Goal: Communication & Community: Answer question/provide support

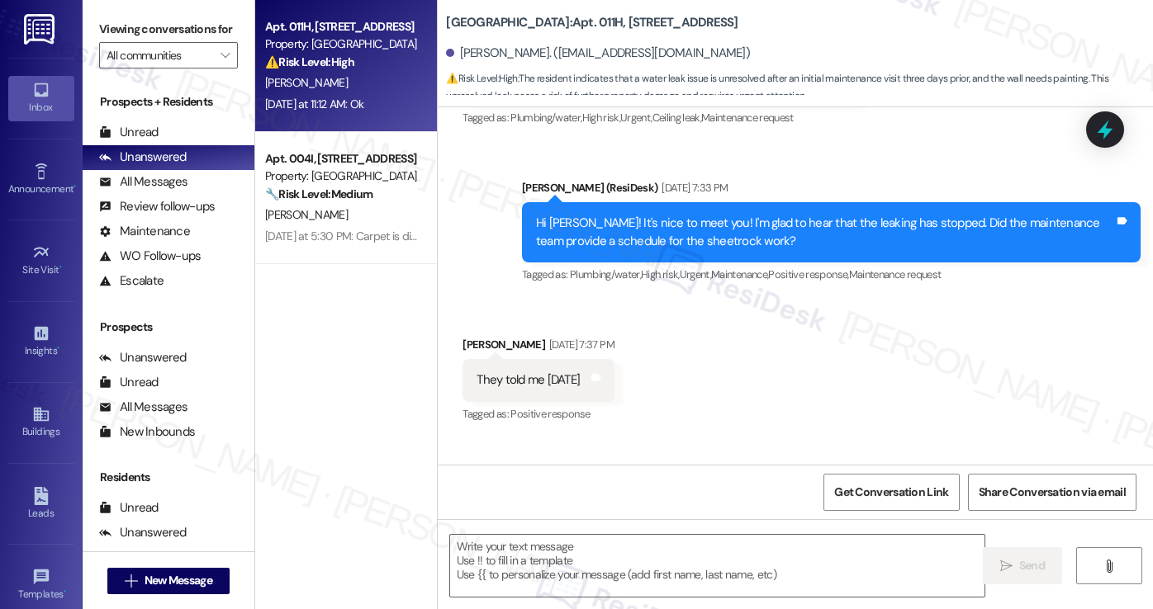
type textarea "Fetching suggested responses. Please feel free to read through the conversation…"
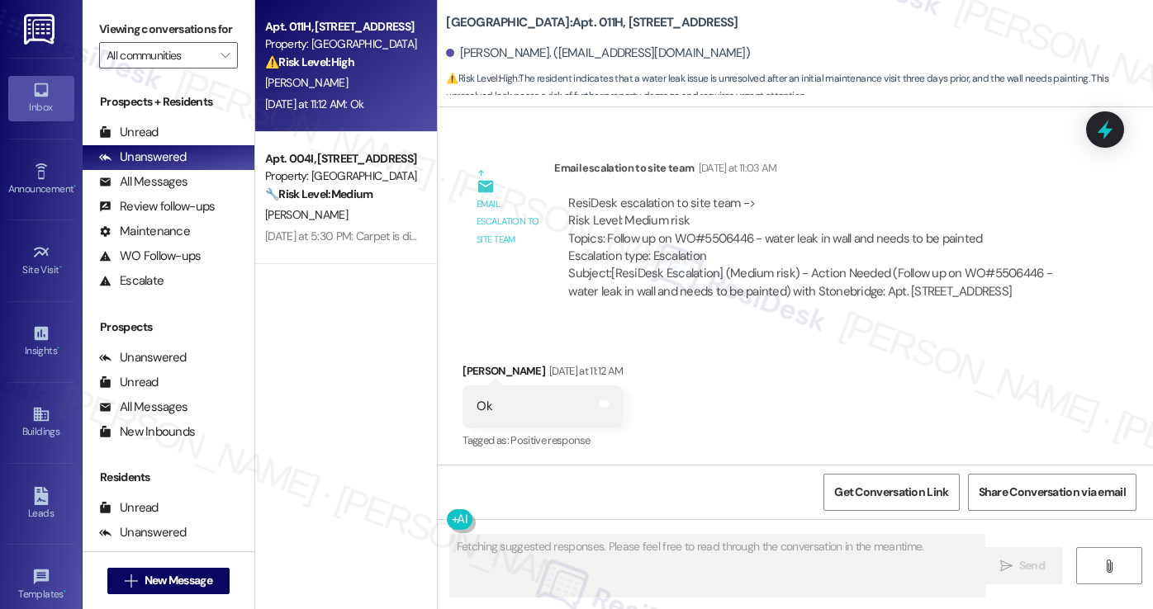
scroll to position [7042, 0]
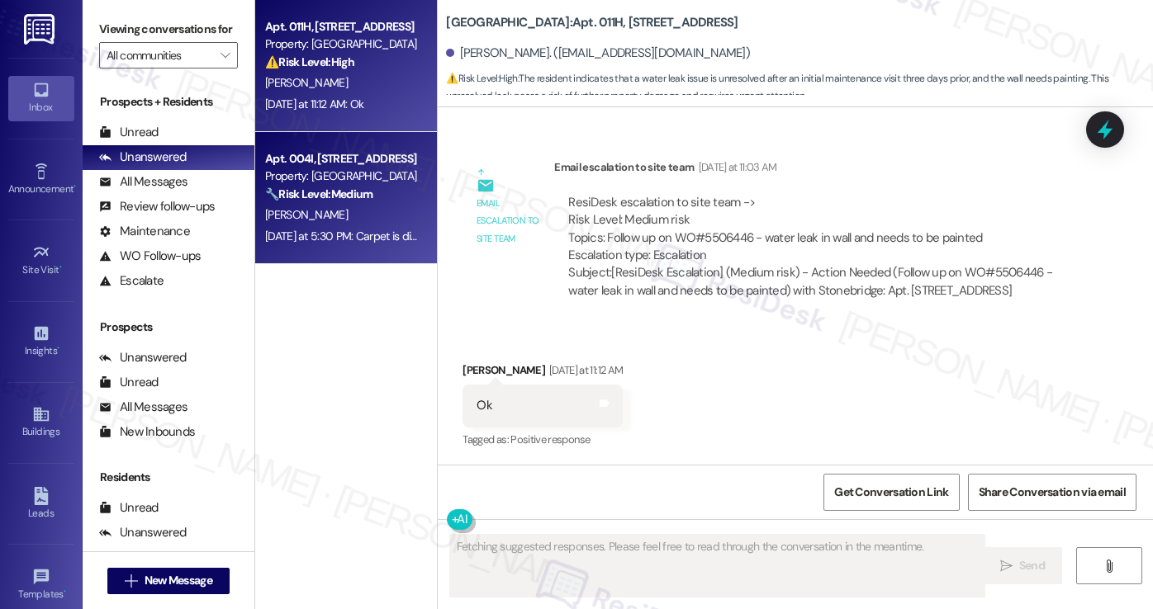
click at [284, 199] on strong "🔧 Risk Level: Medium" at bounding box center [318, 194] width 107 height 15
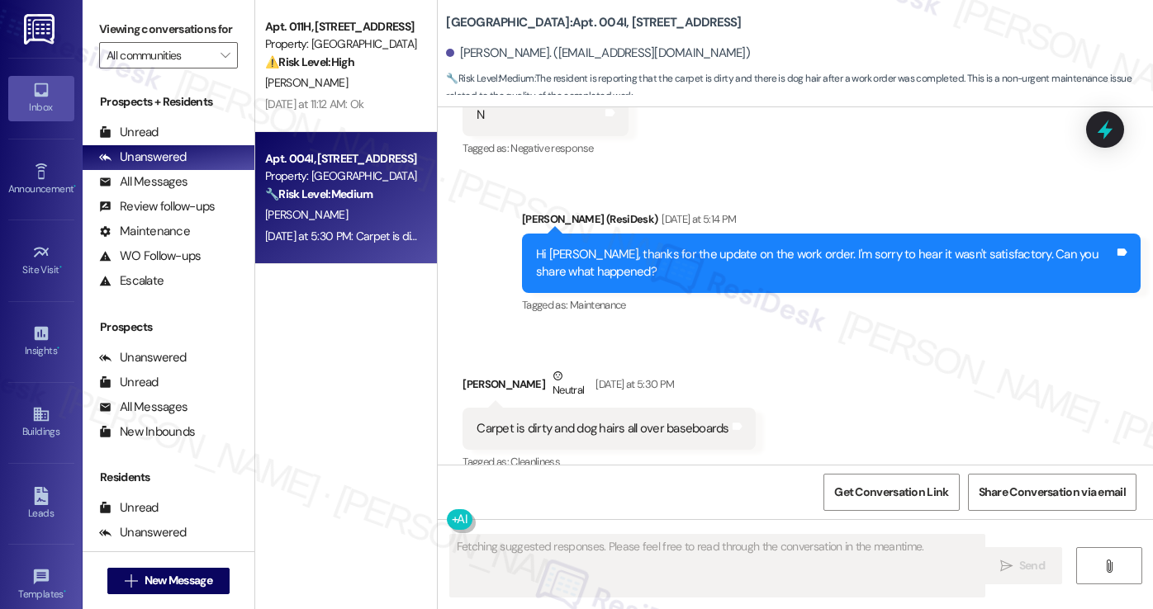
scroll to position [413, 0]
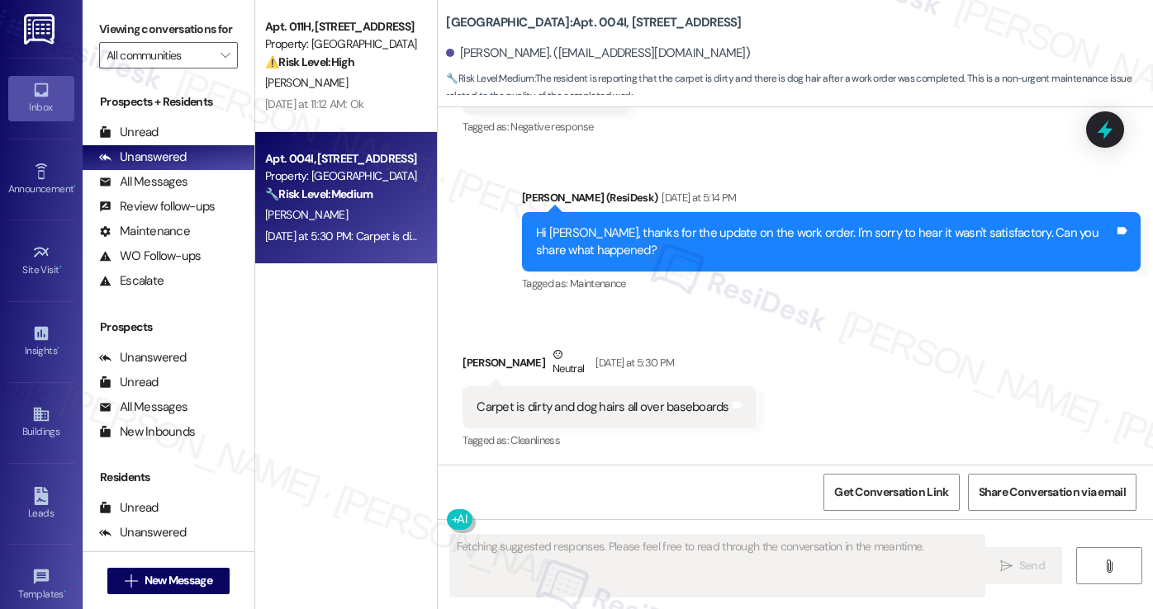
click at [594, 419] on div "Carpet is dirty and dog hairs all over baseboards Tags and notes" at bounding box center [608, 407] width 292 height 42
click at [623, 259] on div "Hi [PERSON_NAME], thanks for the update on the work order. I'm sorry to hear it…" at bounding box center [831, 242] width 618 height 60
click at [621, 244] on div "Hi [PERSON_NAME], thanks for the update on the work order. I'm sorry to hear it…" at bounding box center [825, 243] width 578 height 36
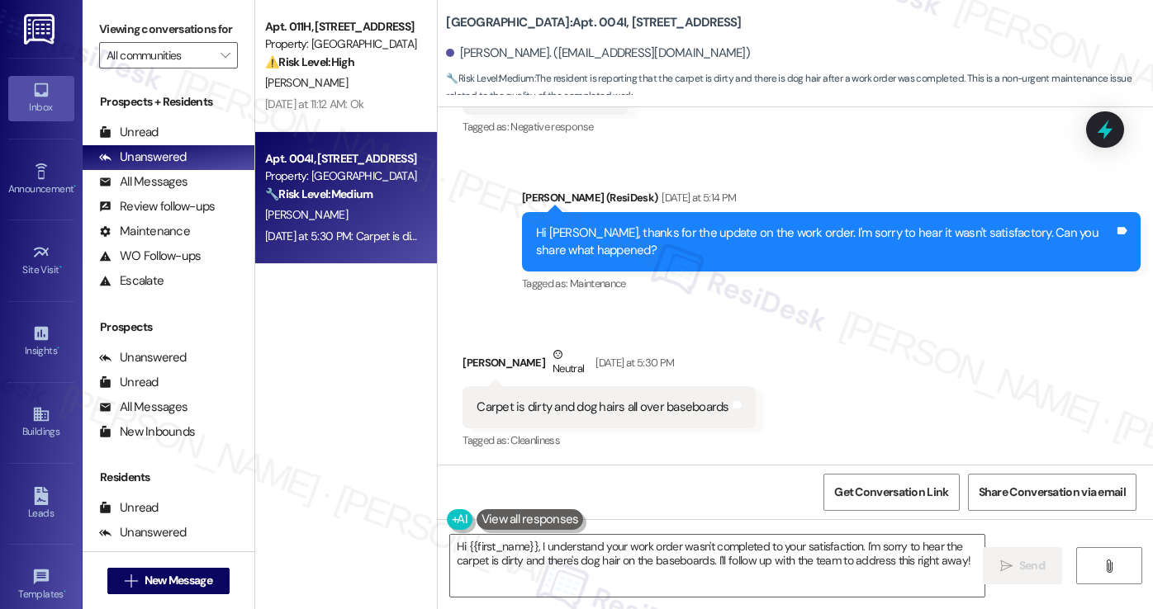
click at [593, 405] on div "Carpet is dirty and dog hairs all over baseboards" at bounding box center [602, 407] width 252 height 17
copy div "Carpet is dirty and dog hairs all over baseboards Tags and notes"
click at [758, 543] on textarea "Hi {{first_name}}, I understand your work order wasn't completed to your satisf…" at bounding box center [717, 566] width 534 height 62
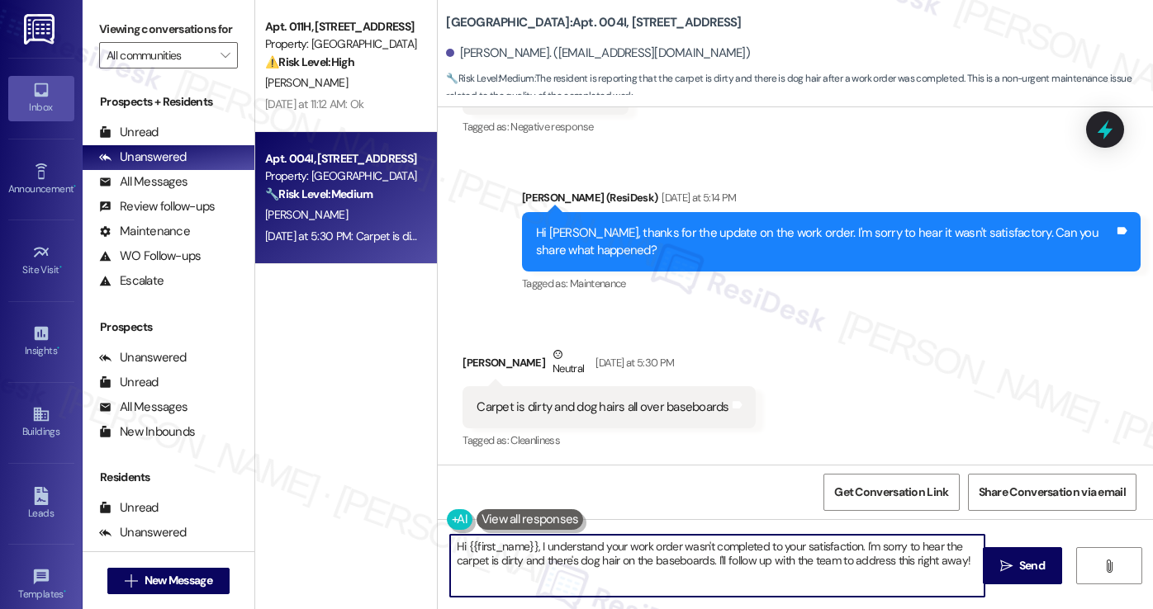
click at [758, 543] on textarea "Hi {{first_name}}, I understand your work order wasn't completed to your satisf…" at bounding box center [717, 566] width 534 height 62
click at [880, 544] on textarea "Hi {{first_name}}, I understand your work order wasn't completed to your satisf…" at bounding box center [717, 566] width 534 height 62
drag, startPoint x: 856, startPoint y: 542, endPoint x: 534, endPoint y: 551, distance: 322.2
click at [534, 551] on textarea "Hi {{first_name}}, I understand your work order wasn't completed to your satisf…" at bounding box center [717, 566] width 534 height 62
click at [767, 551] on textarea "Hi {{first_name}}, I understand your work order wasn't completed to your satisf…" at bounding box center [717, 566] width 534 height 62
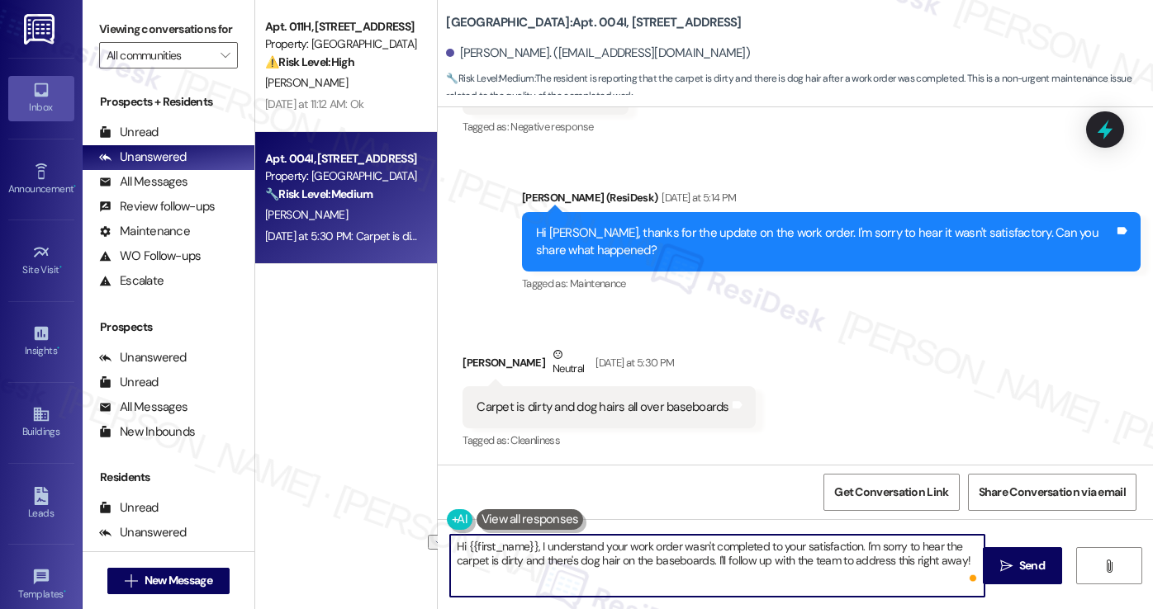
drag, startPoint x: 858, startPoint y: 543, endPoint x: 534, endPoint y: 547, distance: 323.7
click at [534, 547] on textarea "Hi {{first_name}}, I understand your work order wasn't completed to your satisf…" at bounding box center [717, 566] width 534 height 62
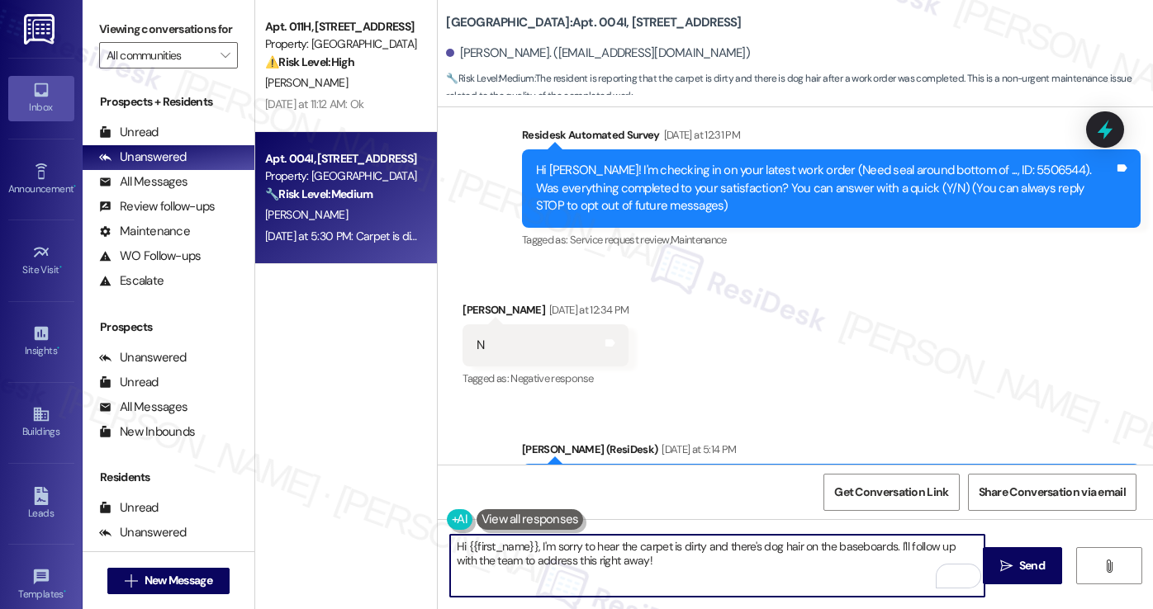
scroll to position [0, 0]
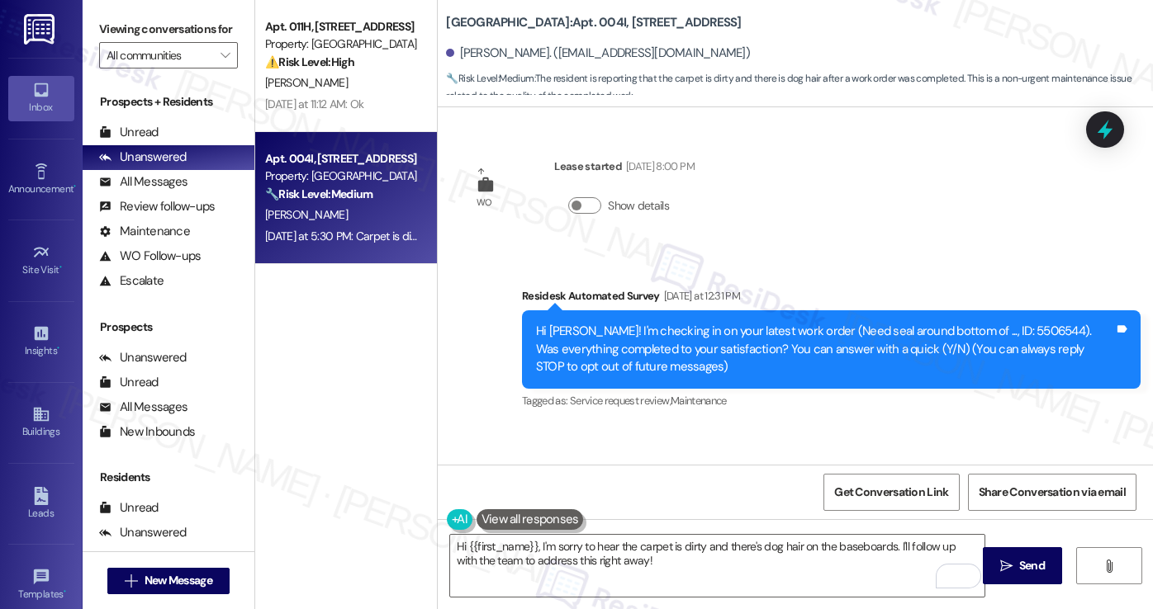
click at [776, 342] on div "Hi [PERSON_NAME]! I'm checking in on your latest work order (Need seal around b…" at bounding box center [825, 349] width 578 height 53
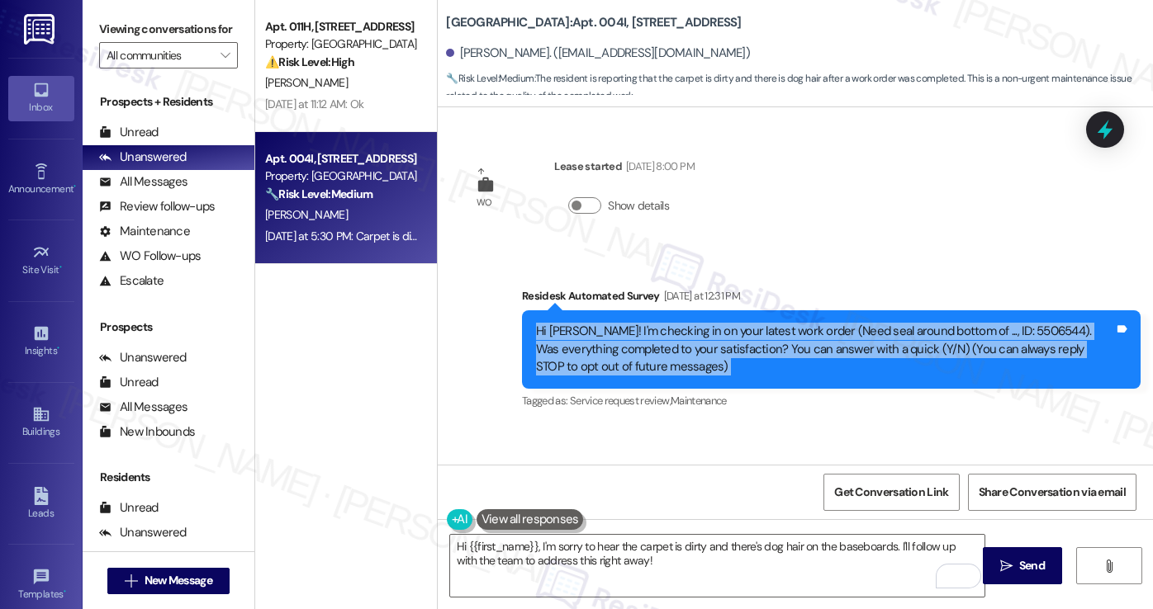
click at [775, 341] on div "Hi [PERSON_NAME]! I'm checking in on your latest work order (Need seal around b…" at bounding box center [825, 349] width 578 height 53
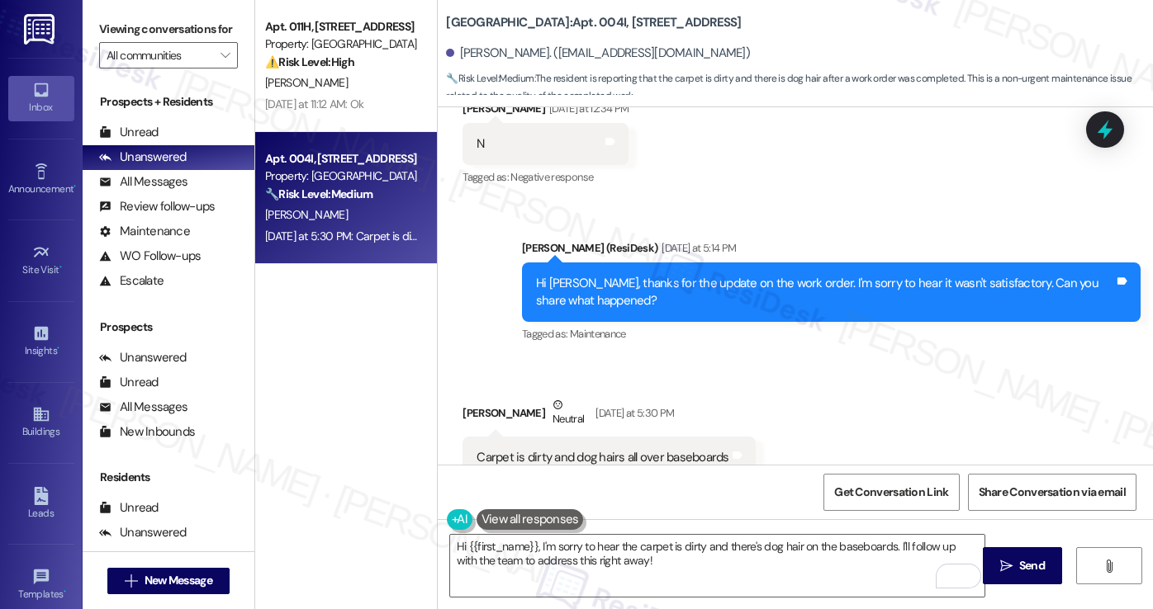
scroll to position [413, 0]
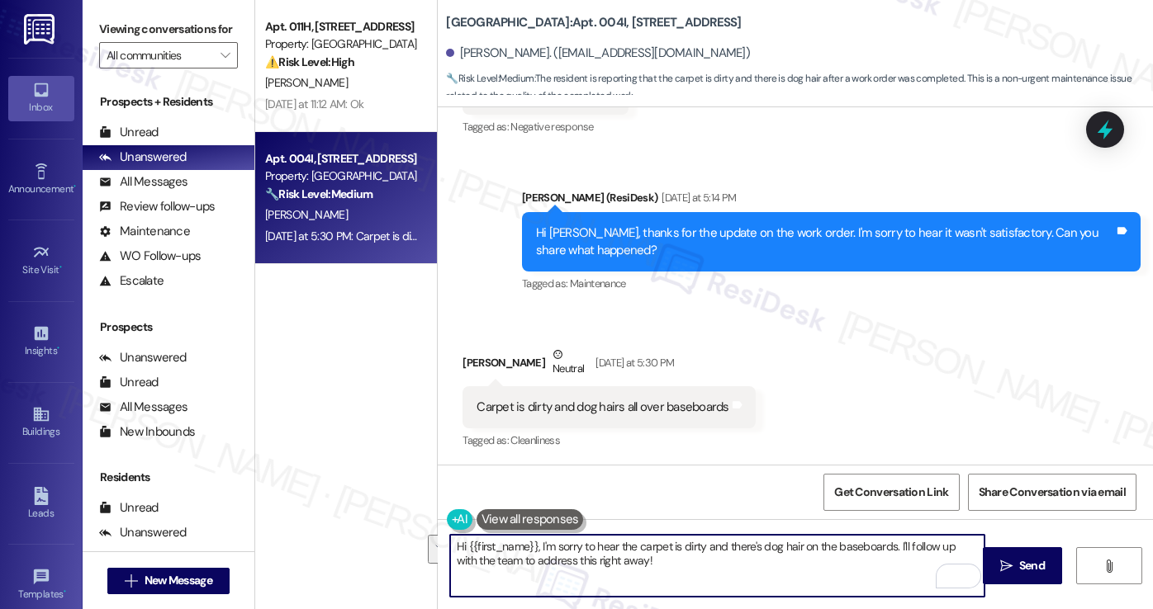
drag, startPoint x: 852, startPoint y: 561, endPoint x: 893, endPoint y: 540, distance: 46.2
click at [893, 540] on textarea "Hi {{first_name}}, I'm sorry to hear the carpet is dirty and there's dog hair o…" at bounding box center [717, 566] width 534 height 62
click at [607, 538] on textarea "Hi {{first_name}}, I'm sorry to hear the carpet is dirty and there's dog hair o…" at bounding box center [717, 566] width 534 height 62
click at [789, 538] on textarea "Hi {{first_name}}, I'm sorry to hear the carpet is dirty and there's dog hair o…" at bounding box center [717, 566] width 534 height 62
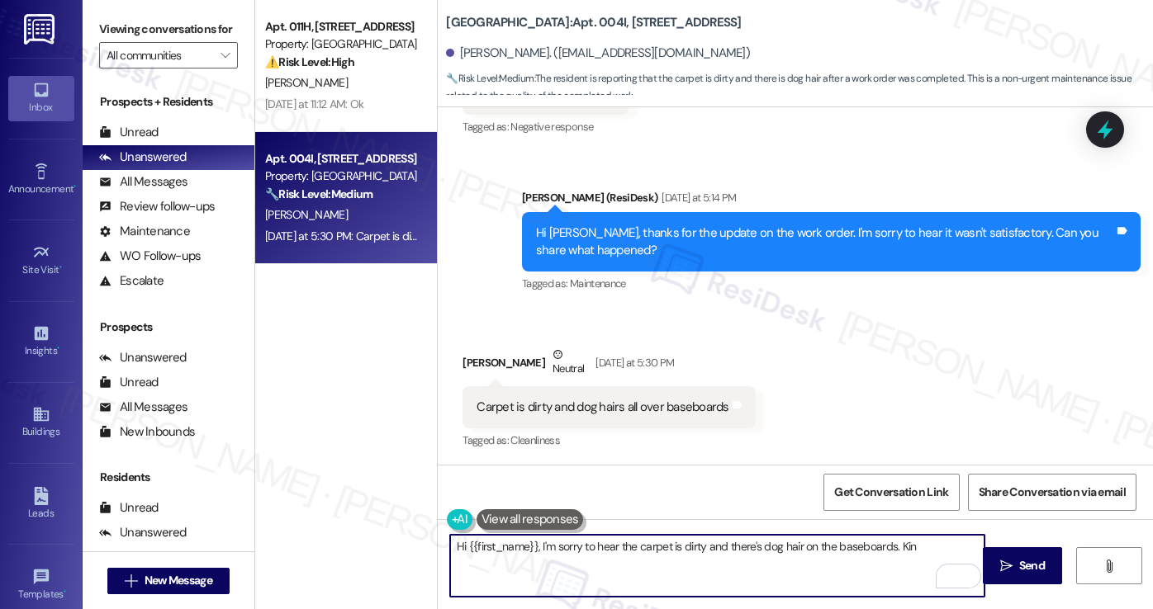
click at [917, 541] on textarea "Hi {{first_name}}, I'm sorry to hear the carpet is dirty and there's dog hair o…" at bounding box center [717, 566] width 534 height 62
click at [941, 542] on textarea "Hi {{first_name}}, I'm sorry to hear the carpet is dirty and there's dog hair o…" at bounding box center [717, 566] width 534 height 62
click at [842, 569] on textarea "Hi {{first_name}}, I'm sorry to hear the carpet is dirty and there's dog hair o…" at bounding box center [717, 566] width 534 height 62
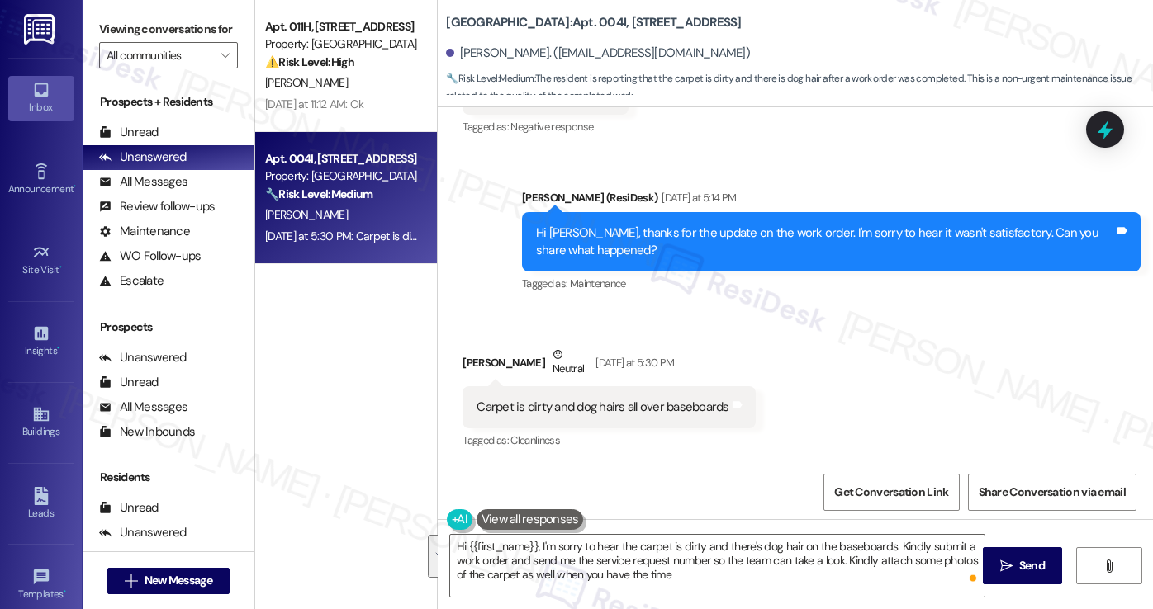
click at [110, 42] on label "Viewing conversations for" at bounding box center [168, 30] width 139 height 26
click at [140, 33] on label "Viewing conversations for" at bounding box center [168, 30] width 139 height 26
click at [649, 551] on textarea "Hi {{first_name}}, I'm sorry to hear the carpet is dirty and there's dog hair o…" at bounding box center [717, 566] width 534 height 62
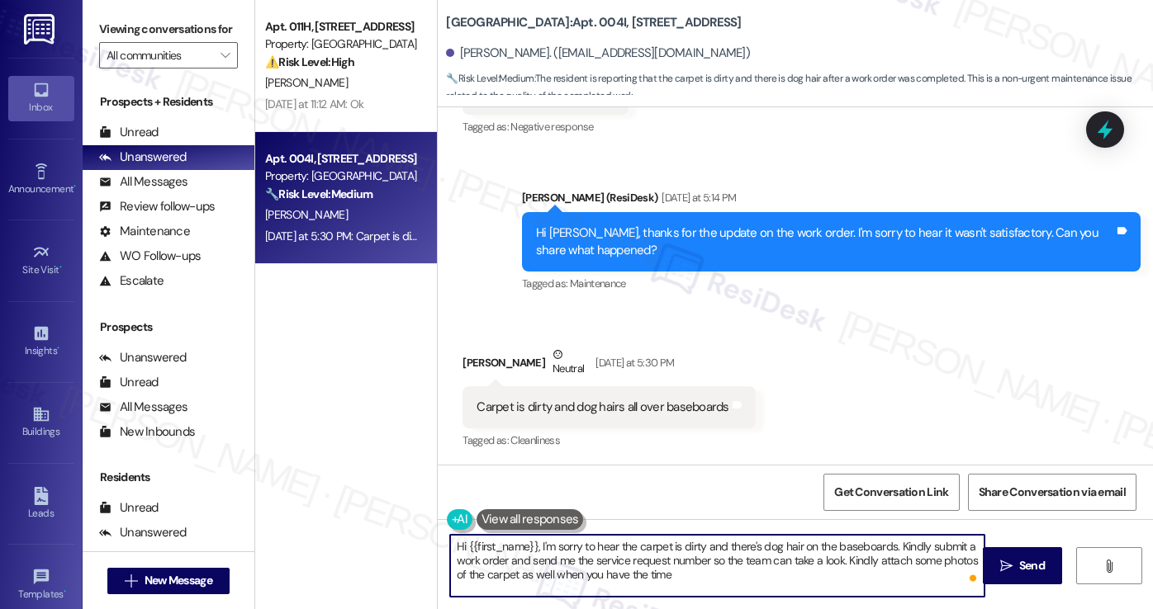
click at [649, 551] on textarea "Hi {{first_name}}, I'm sorry to hear the carpet is dirty and there's dog hair o…" at bounding box center [717, 566] width 534 height 62
paste textarea "I’m sorry to hear about the dirty carpet and the dog hair on the baseboards — t…"
click at [568, 557] on textarea "Hi {{first_name}}, I'm sorry to hear the carpet is dirty and there's dog hair o…" at bounding box center [717, 566] width 534 height 62
drag, startPoint x: 690, startPoint y: 585, endPoint x: 534, endPoint y: 545, distance: 161.2
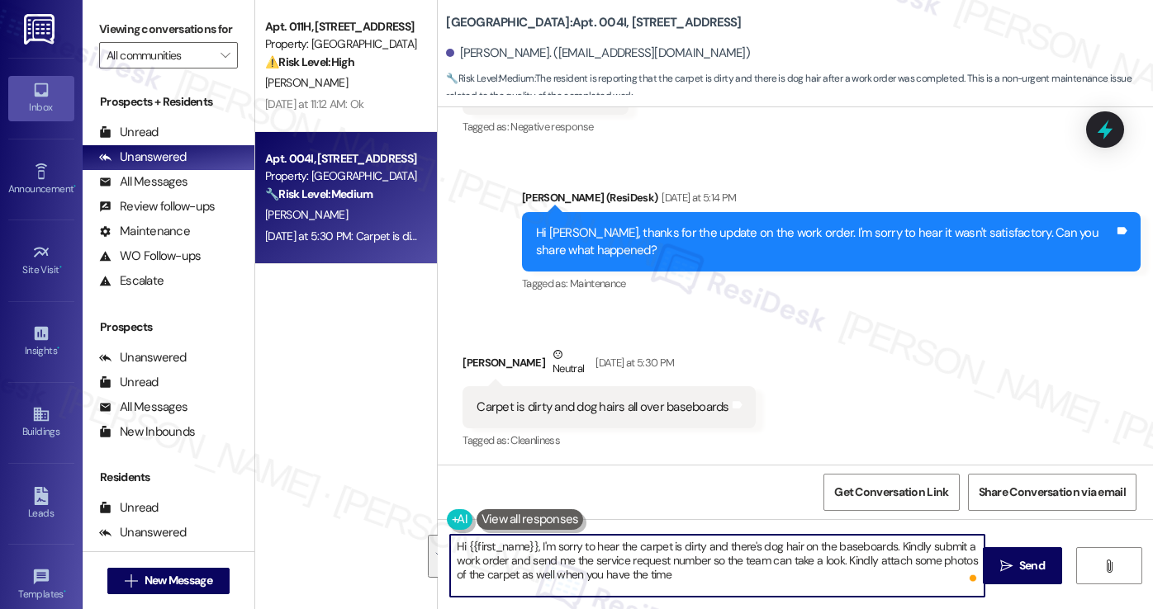
click at [534, 545] on textarea "Hi {{first_name}}, I'm sorry to hear the carpet is dirty and there's dog hair o…" at bounding box center [717, 566] width 534 height 62
paste textarea "’m sorry to hear about the dirty carpet and the dog hair on the baseboards — th…"
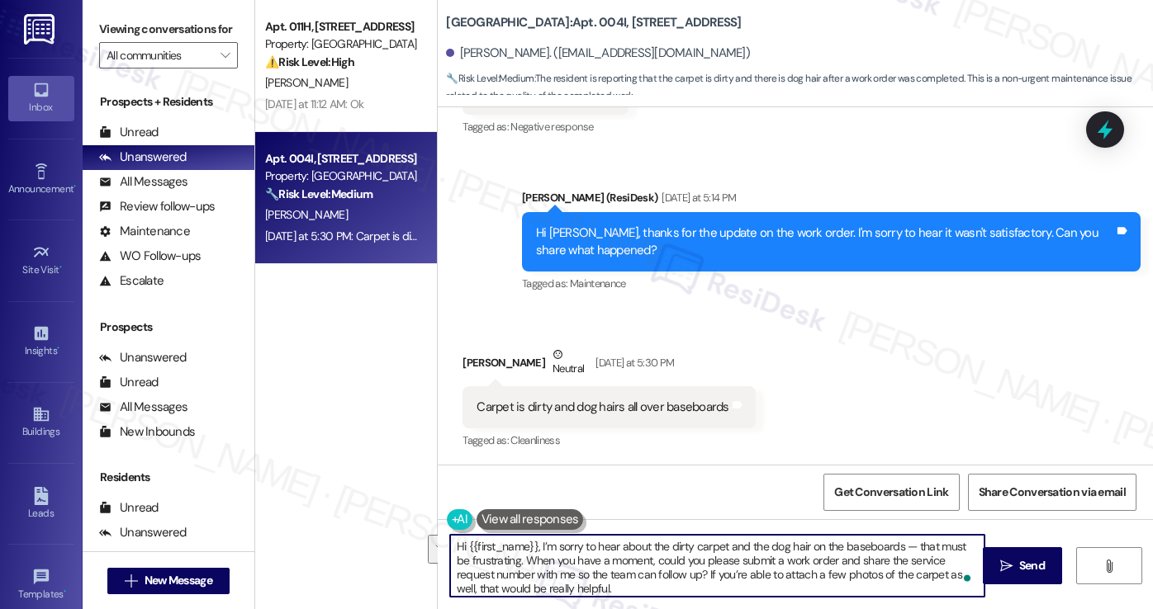
drag, startPoint x: 511, startPoint y: 561, endPoint x: 893, endPoint y: 538, distance: 383.0
click at [893, 538] on textarea "Hi {{first_name}}, I’m sorry to hear about the dirty carpet and the dog hair on…" at bounding box center [717, 566] width 534 height 62
click at [593, 567] on textarea "Hi {{first_name}}, I’m sorry to hear about the dirty carpet and the dog hair on…" at bounding box center [717, 566] width 534 height 62
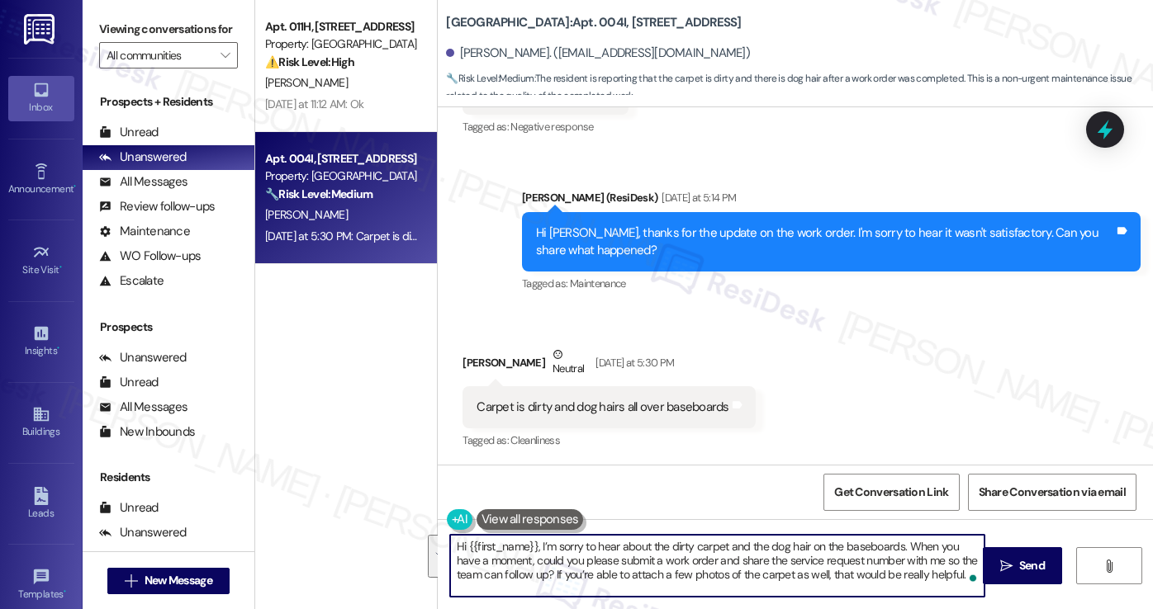
click at [734, 565] on textarea "Hi {{first_name}}, I’m sorry to hear about the dirty carpet and the dog hair on…" at bounding box center [717, 566] width 534 height 62
click at [902, 574] on textarea "Hi {{first_name}}, I’m sorry to hear about the dirty carpet and the dog hair on…" at bounding box center [717, 566] width 534 height 62
click at [930, 559] on textarea "Hi {{first_name}}, I’m sorry to hear about the dirty carpet and the dog hair on…" at bounding box center [717, 566] width 534 height 62
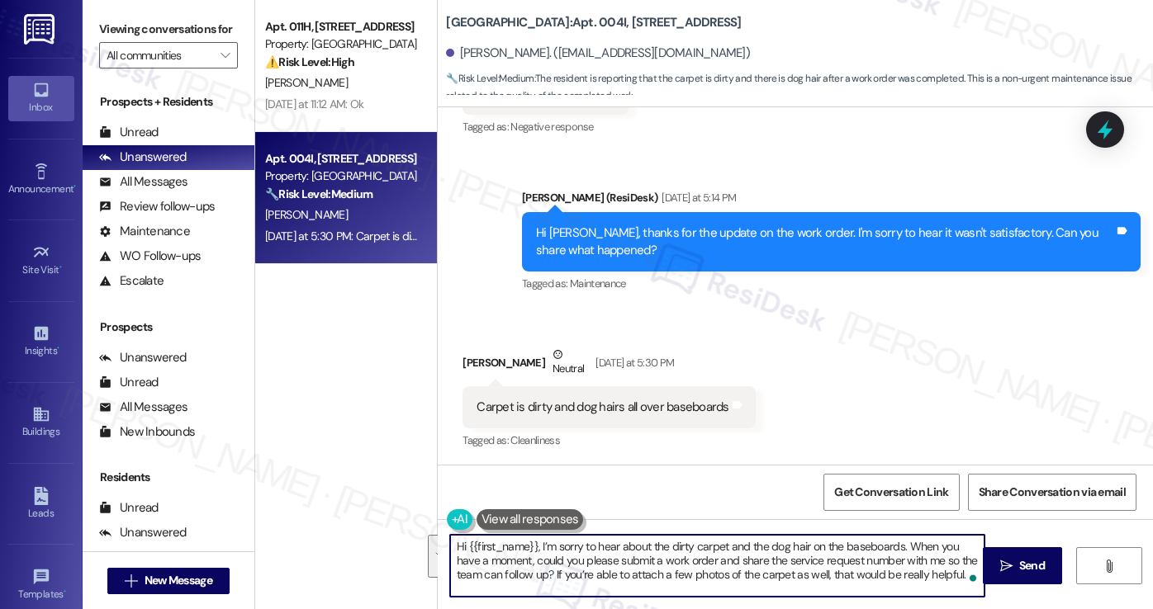
click at [930, 559] on textarea "Hi {{first_name}}, I’m sorry to hear about the dirty carpet and the dog hair on…" at bounding box center [717, 566] width 534 height 62
drag, startPoint x: 647, startPoint y: 571, endPoint x: 576, endPoint y: 575, distance: 71.1
click at [576, 575] on textarea "Hi {{first_name}}, I’m sorry to hear about the dirty carpet and the dog hair on…" at bounding box center [717, 566] width 534 height 62
click at [674, 561] on textarea "Hi {{first_name}}, I’m sorry to hear about the dirty carpet and the dog hair on…" at bounding box center [717, 566] width 534 height 62
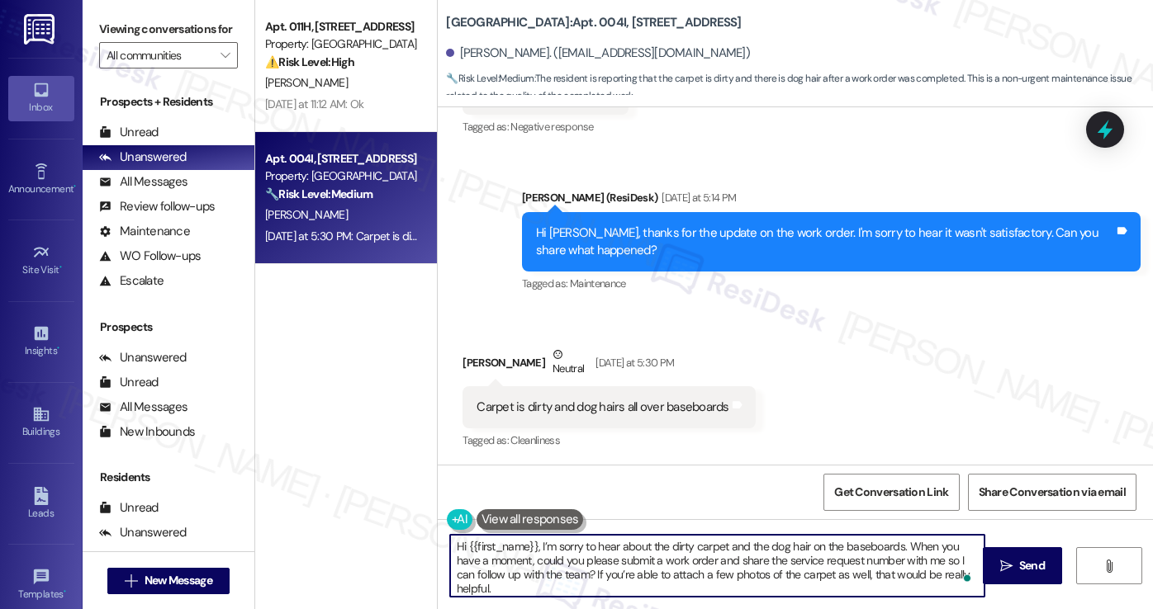
click at [674, 561] on textarea "Hi {{first_name}}, I’m sorry to hear about the dirty carpet and the dog hair on…" at bounding box center [717, 566] width 534 height 62
click at [816, 567] on textarea "Hi {{first_name}}, I’m sorry to hear about the dirty carpet and the dog hair on…" at bounding box center [717, 566] width 534 height 62
type textarea "Hi {{first_name}}, I’m sorry to hear about the dirty carpet and the dog hair on…"
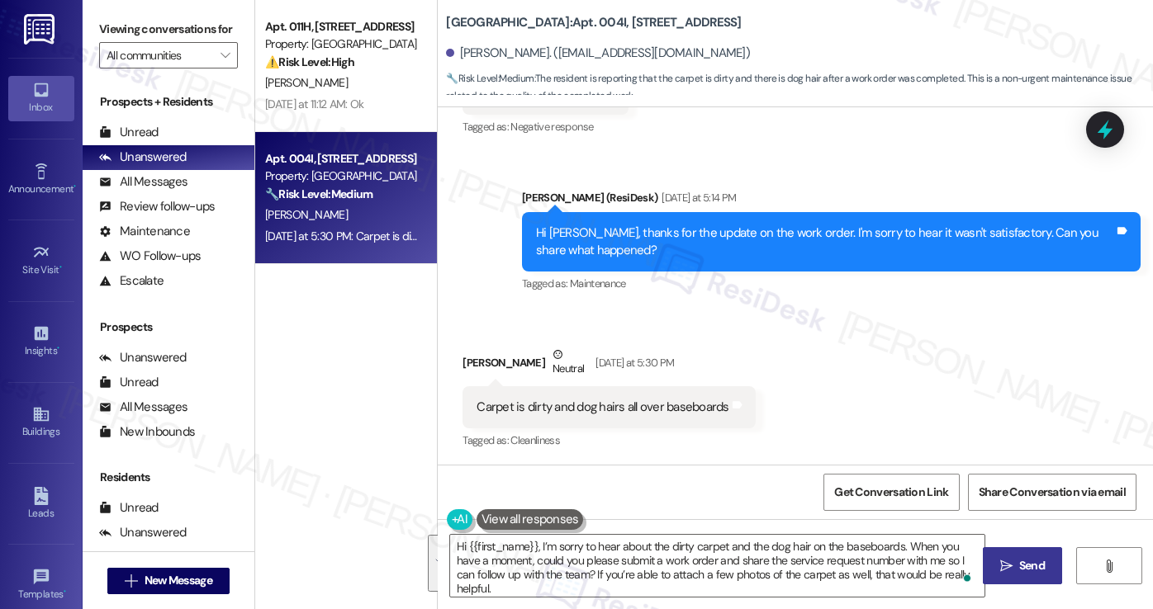
click at [1010, 568] on icon "" at bounding box center [1006, 566] width 12 height 13
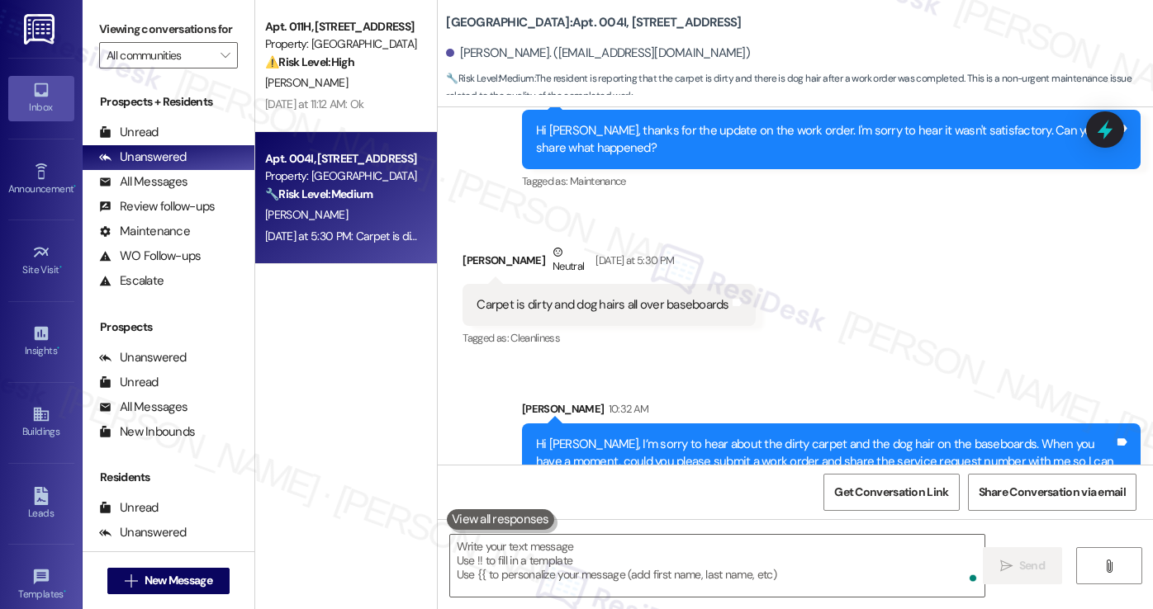
scroll to position [564, 0]
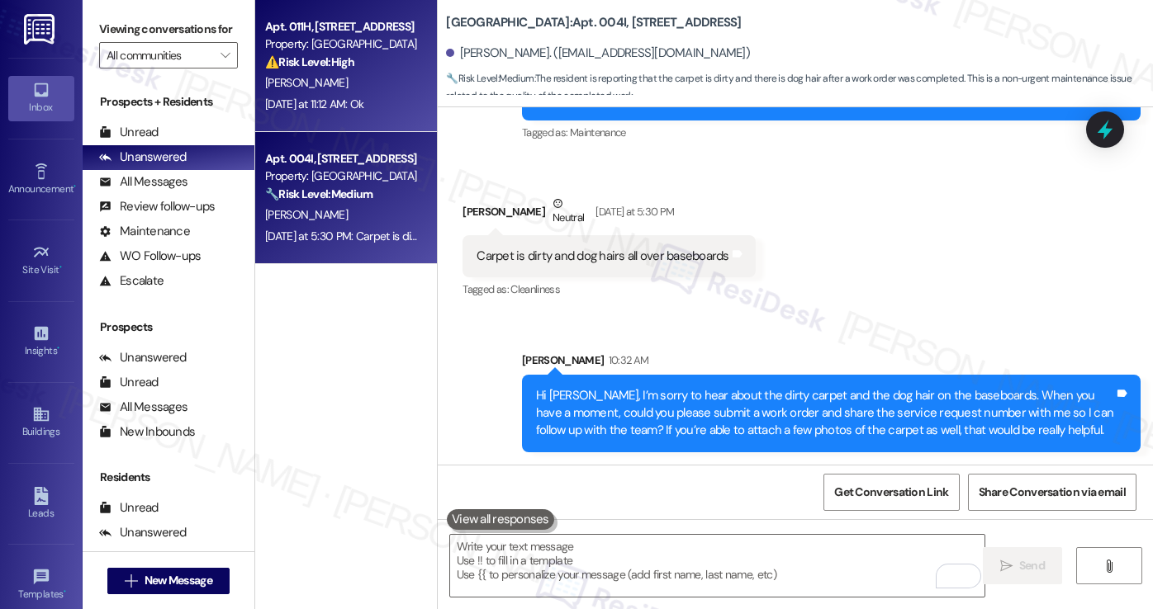
click at [362, 107] on div "[DATE] at 11:12 AM: Ok [DATE] at 11:12 AM: Ok" at bounding box center [314, 104] width 99 height 15
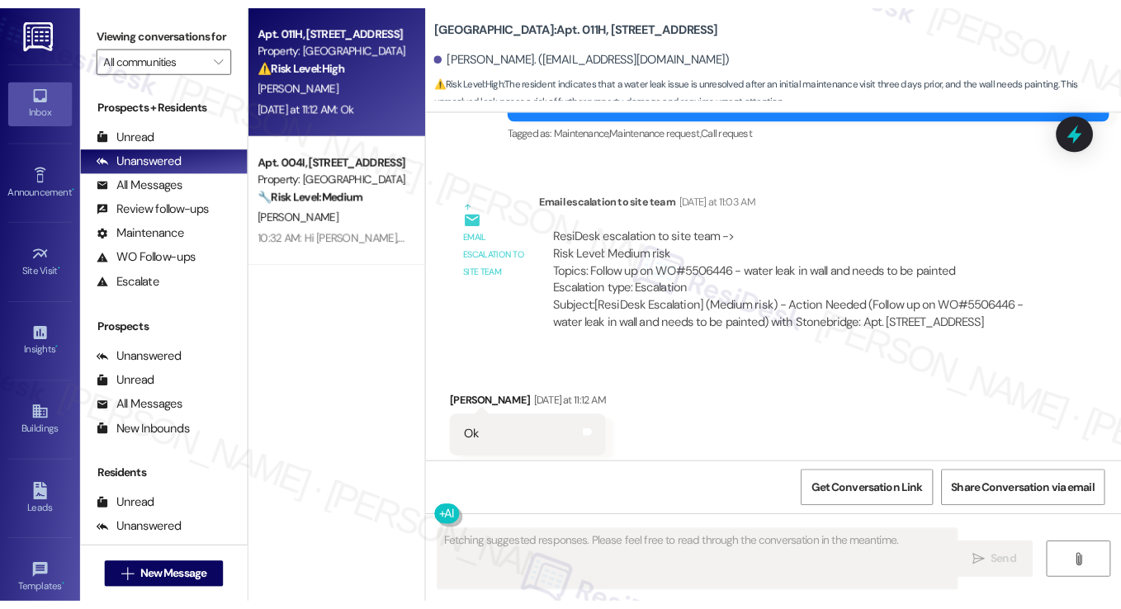
scroll to position [7042, 0]
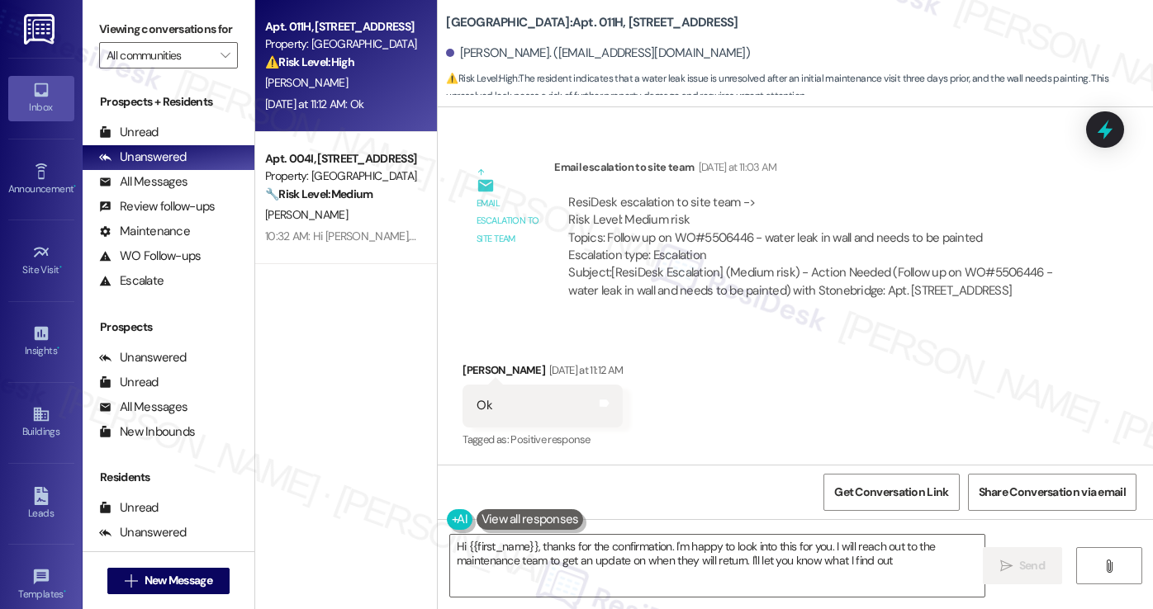
type textarea "Hi {{first_name}}, thanks for the confirmation. I'm happy to look into this for…"
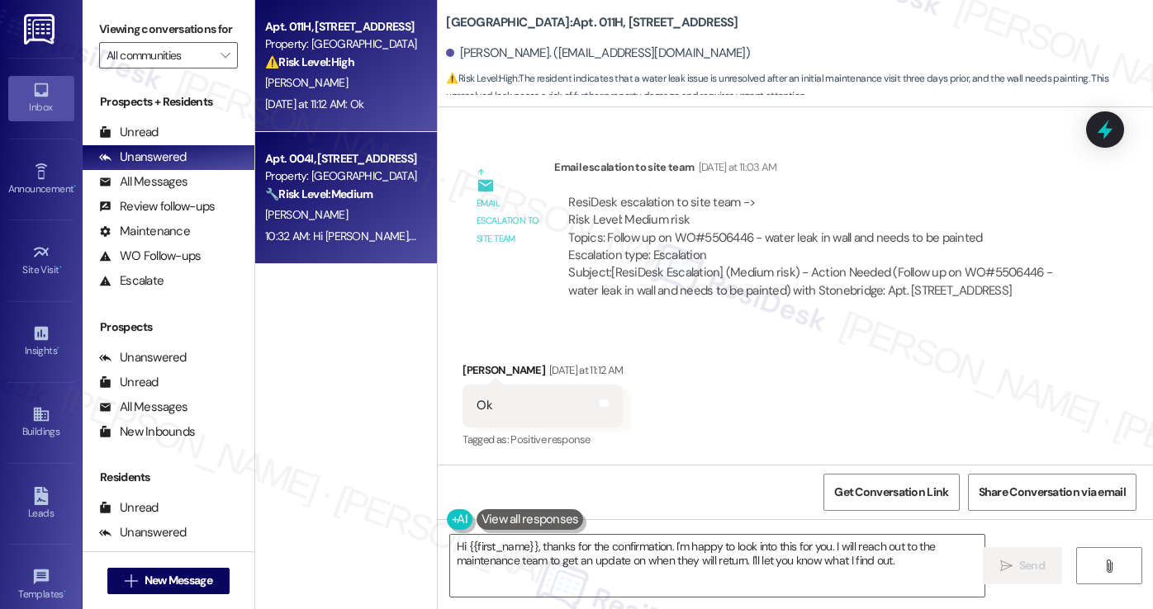
click at [364, 219] on div "[PERSON_NAME]" at bounding box center [341, 215] width 156 height 21
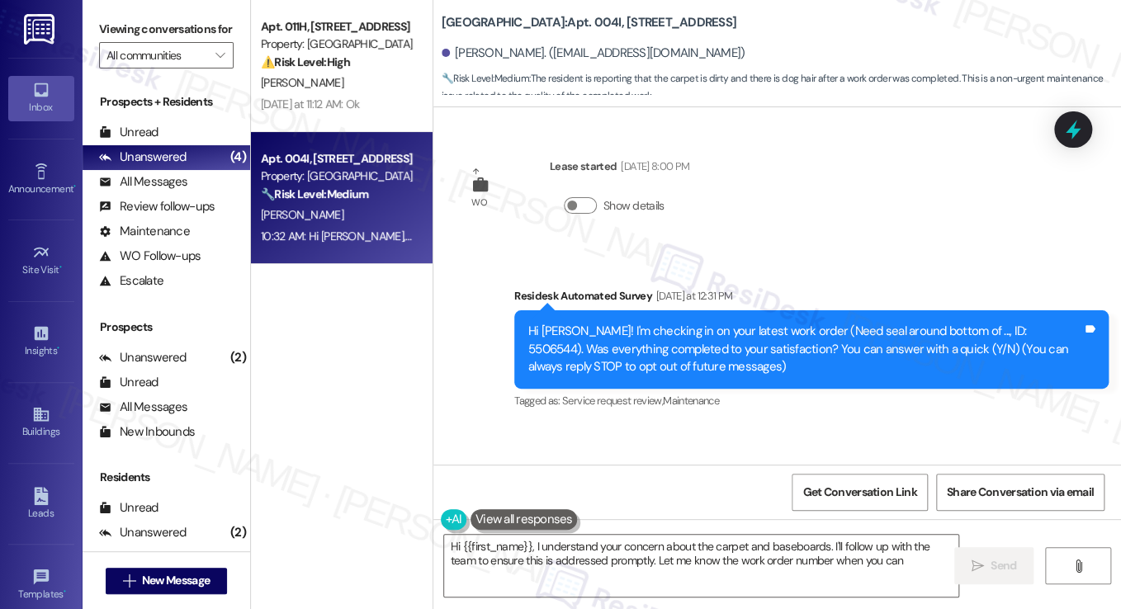
type textarea "Hi {{first_name}}, I understand your concern about the carpet and baseboards. I…"
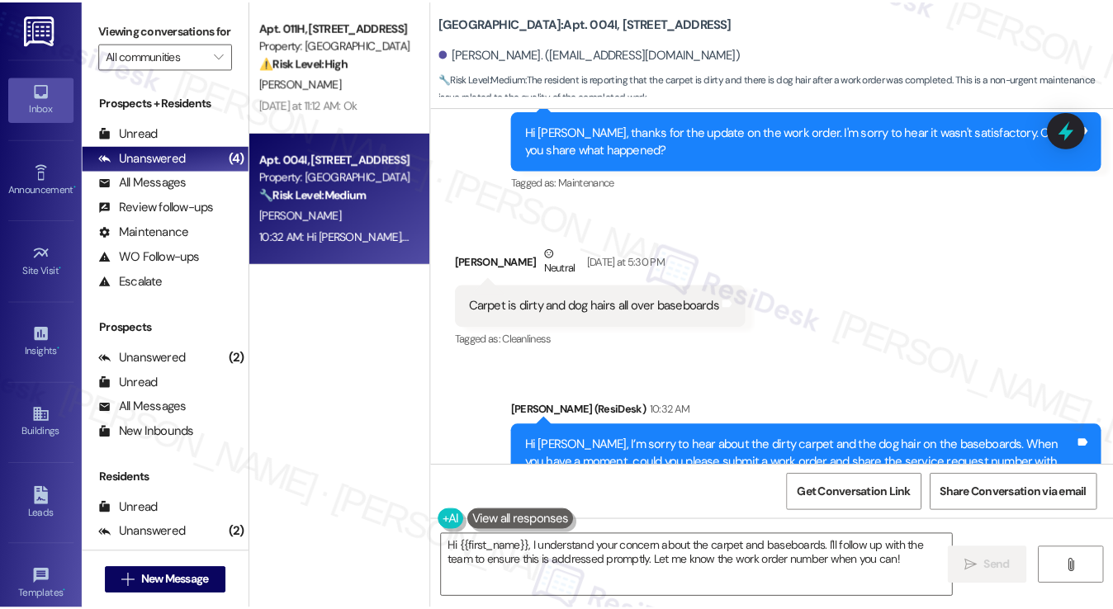
scroll to position [606, 0]
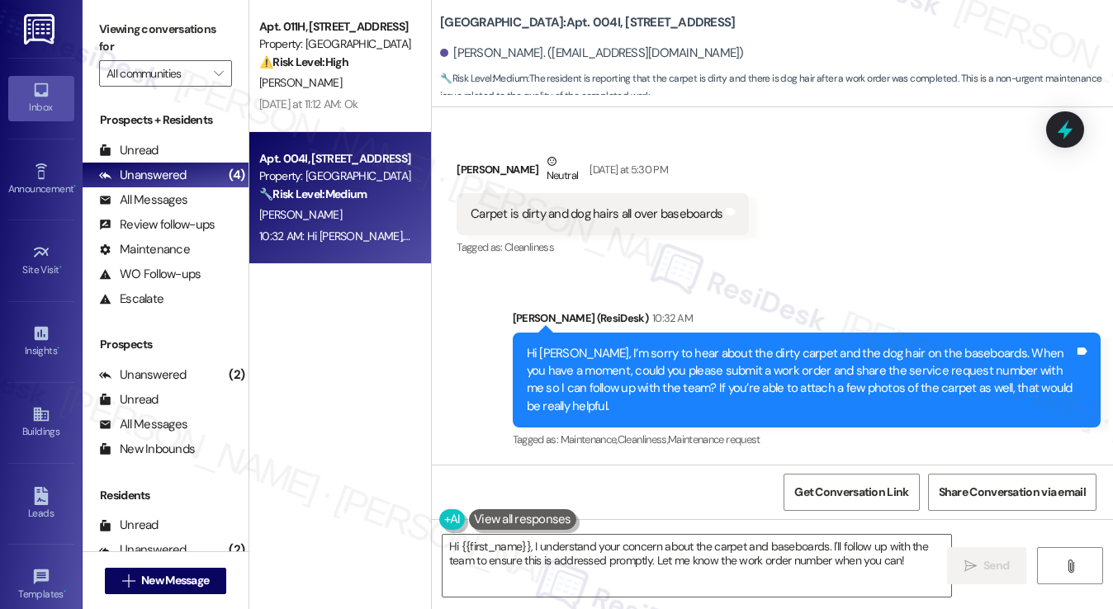
click at [611, 335] on div "Hi [PERSON_NAME], I’m sorry to hear about the dirty carpet and the dog hair on …" at bounding box center [807, 381] width 588 height 96
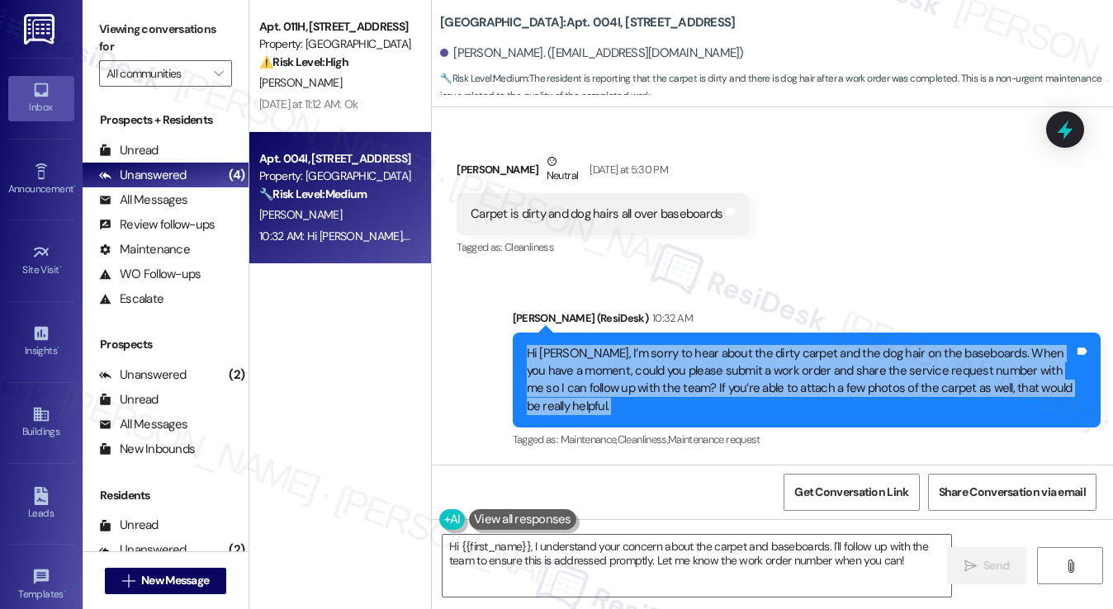
click at [611, 335] on div "Hi [PERSON_NAME], I’m sorry to hear about the dirty carpet and the dog hair on …" at bounding box center [807, 381] width 588 height 96
